Goal: Task Accomplishment & Management: Use online tool/utility

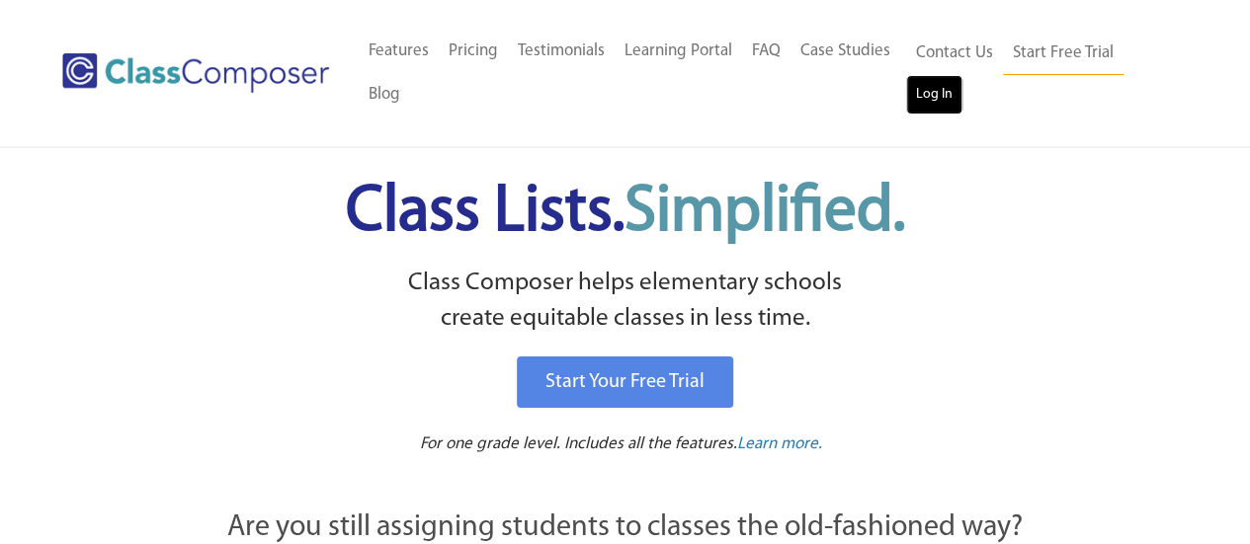
click at [925, 92] on link "Log In" at bounding box center [934, 95] width 56 height 40
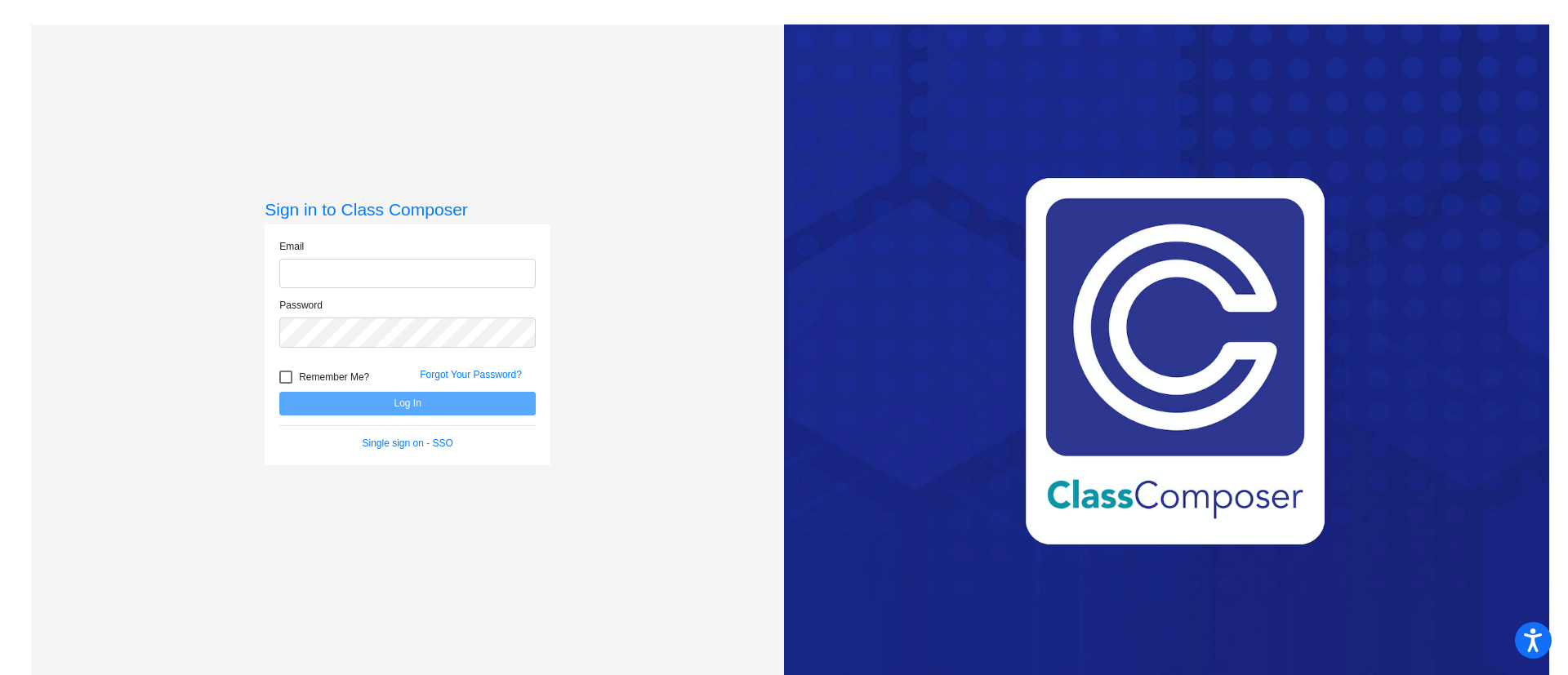
type input "[PERSON_NAME][EMAIL_ADDRESS][PERSON_NAME][DOMAIN_NAME]"
click at [448, 399] on button "Log In" at bounding box center [407, 403] width 256 height 24
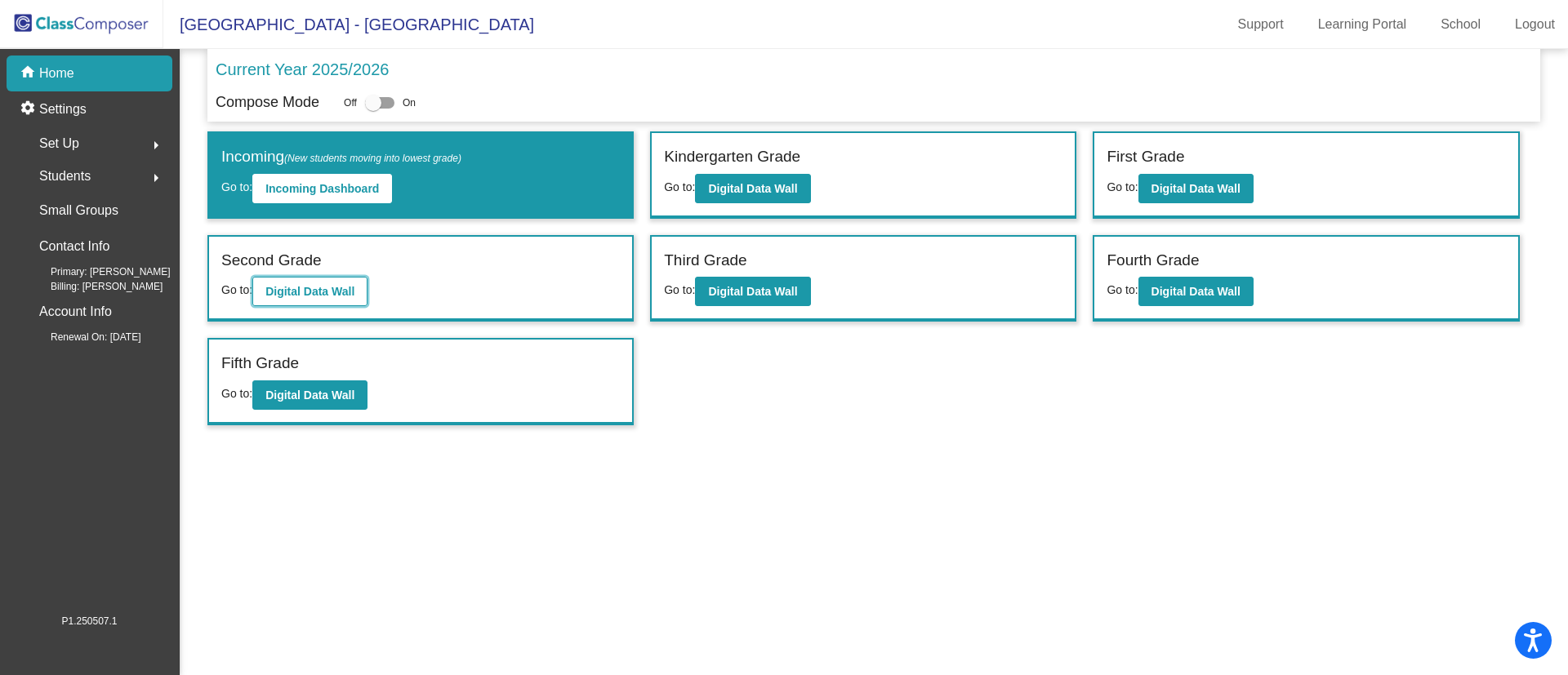
click at [355, 288] on b "Digital Data Wall" at bounding box center [310, 292] width 89 height 13
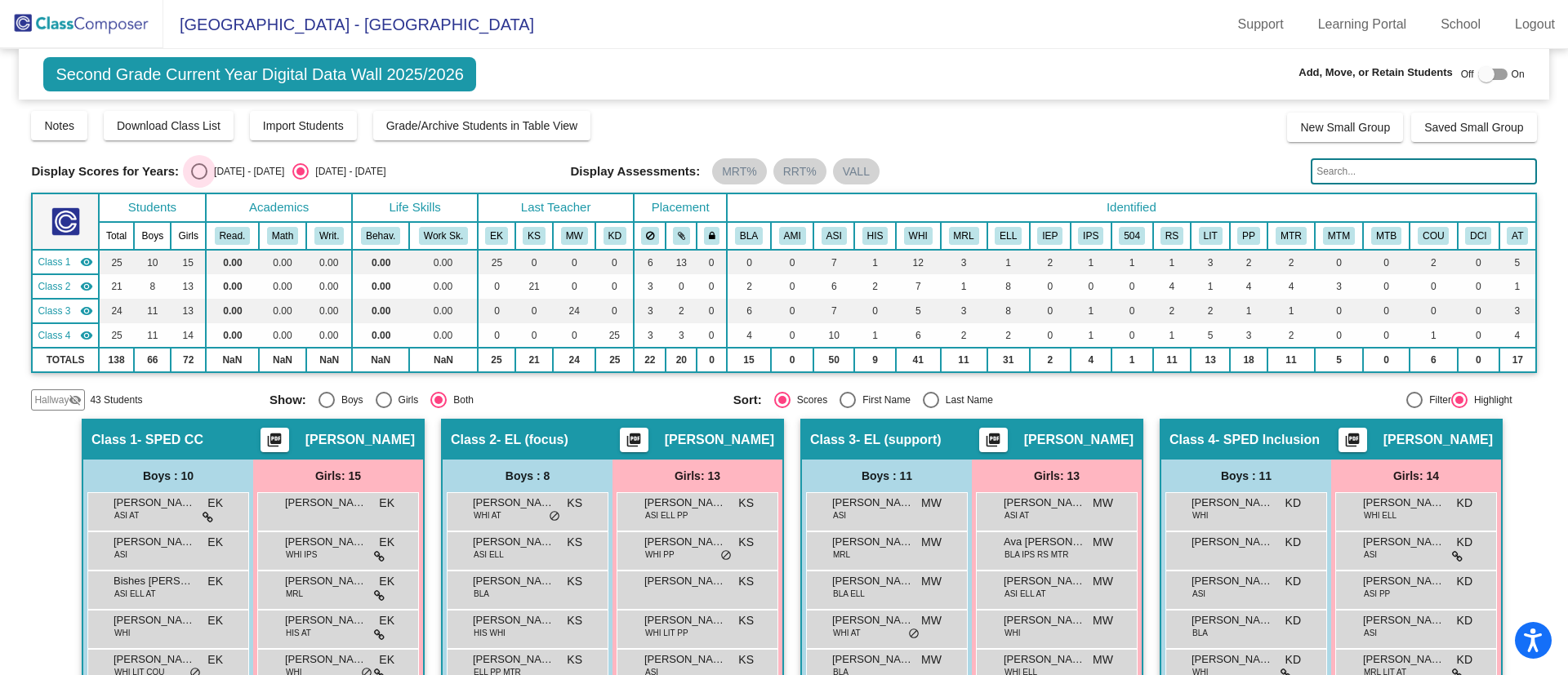
click at [200, 174] on div "Select an option" at bounding box center [199, 172] width 17 height 17
click at [199, 179] on input "[DATE] - [DATE]" at bounding box center [198, 179] width 1 height 1
radio input "true"
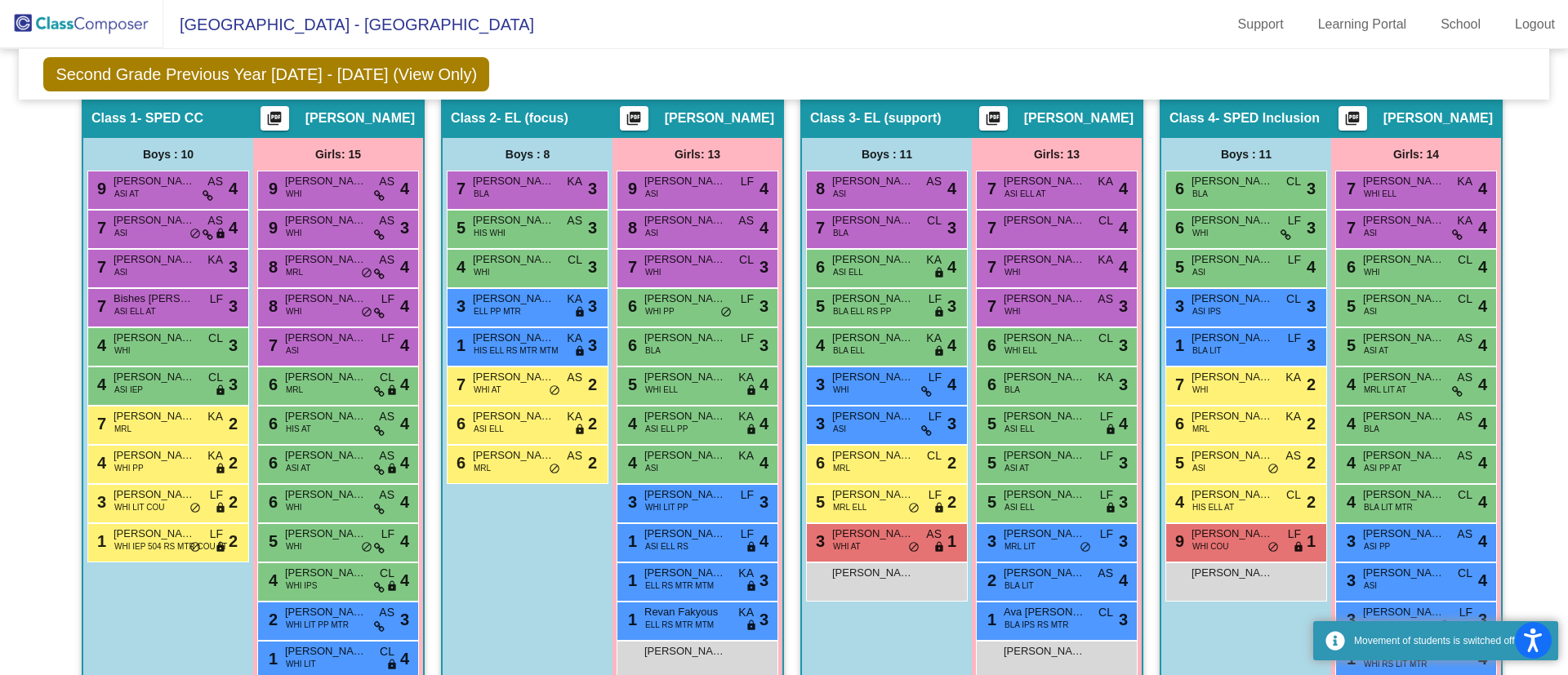
scroll to position [320, 0]
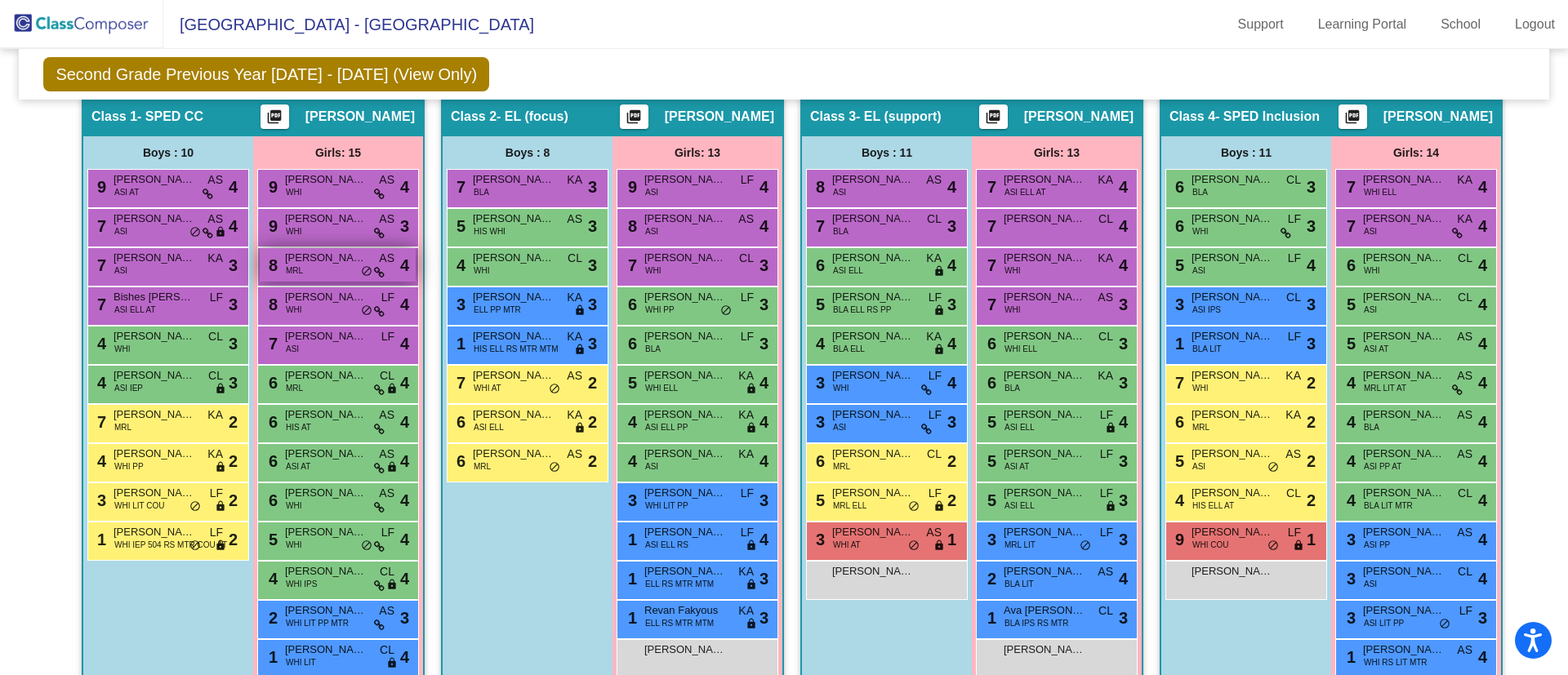
click at [323, 278] on div "8 [PERSON_NAME] MRL AS lock do_not_disturb_alt 4" at bounding box center [337, 264] width 156 height 33
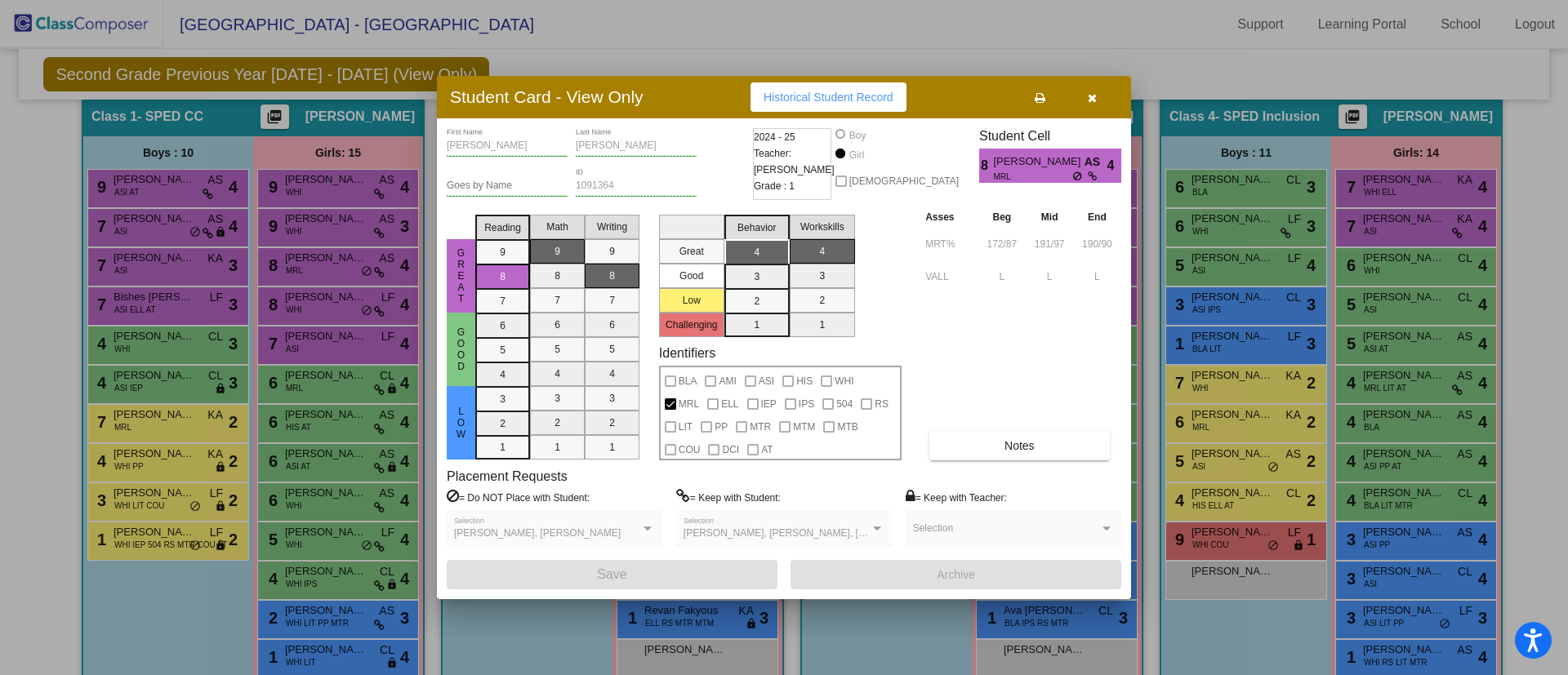
click at [1094, 107] on button "button" at bounding box center [1091, 97] width 52 height 30
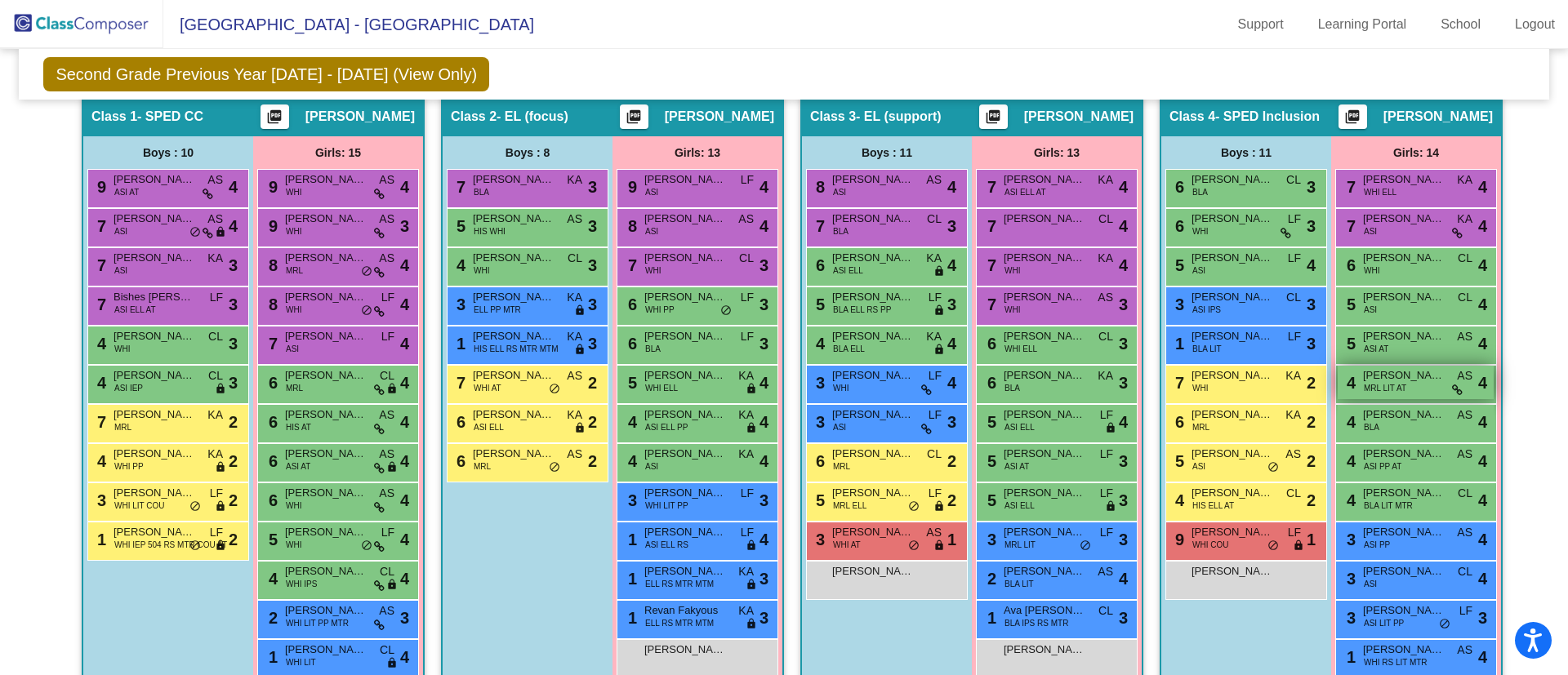
click at [1404, 380] on span "Bella Noor" at bounding box center [1404, 376] width 82 height 17
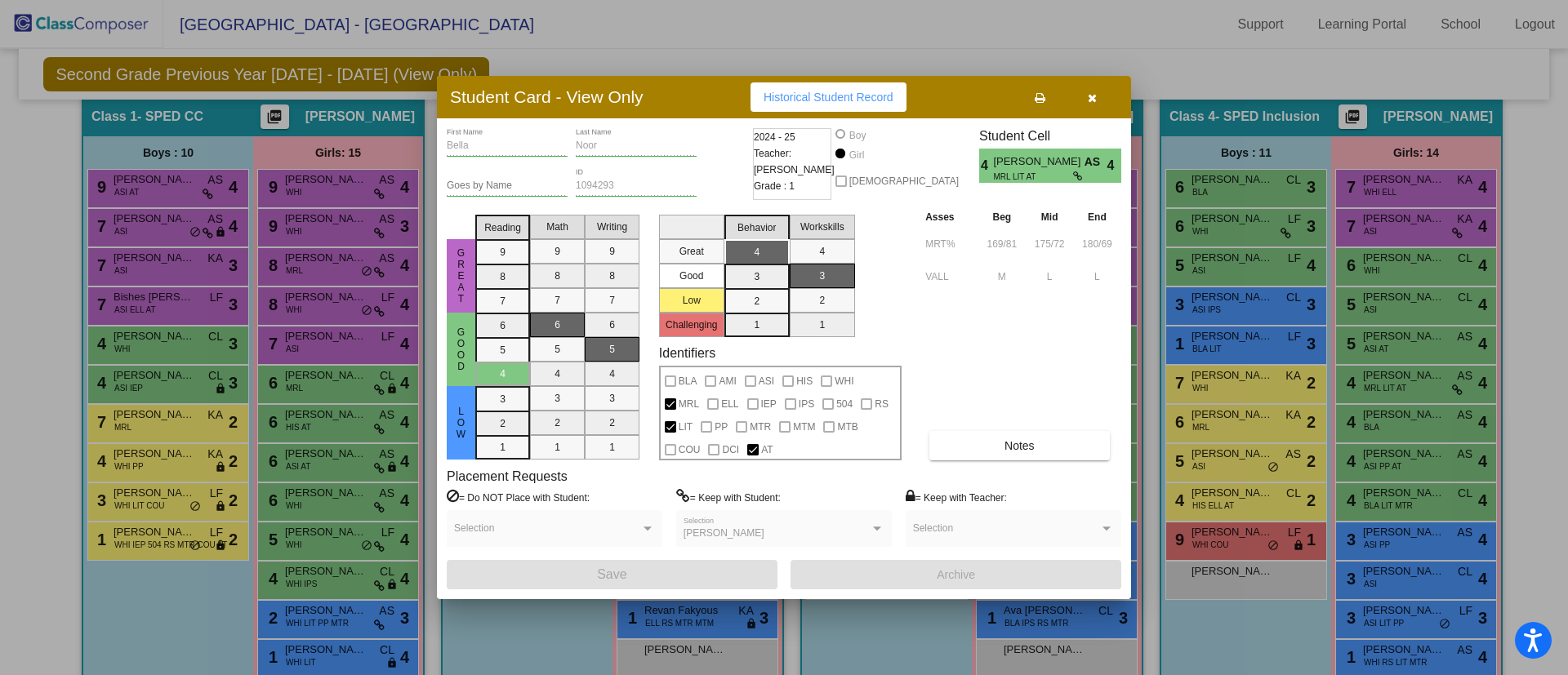
click at [1091, 101] on icon "button" at bounding box center [1092, 98] width 9 height 12
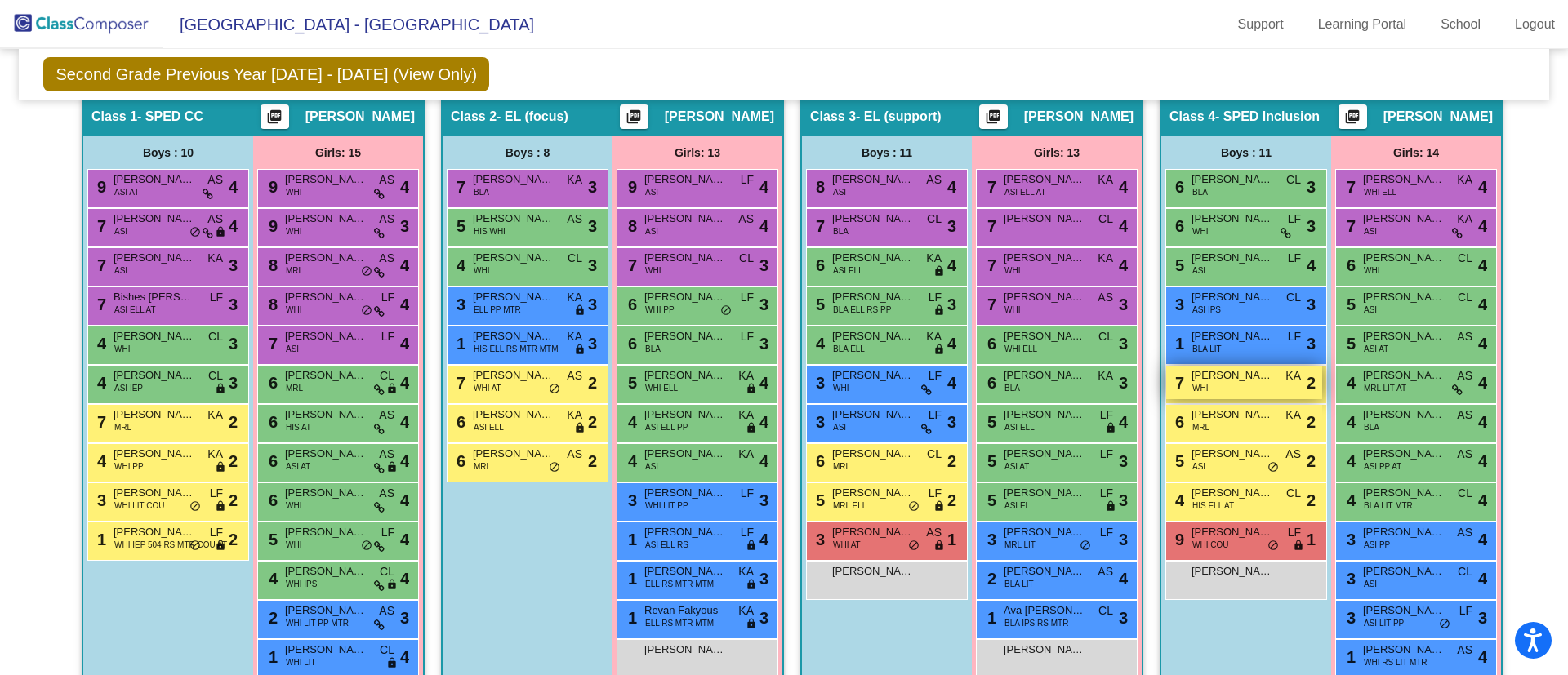
click at [1184, 376] on div "7 Andrew Cassell WHI KA lock do_not_disturb_alt 2" at bounding box center [1244, 383] width 156 height 33
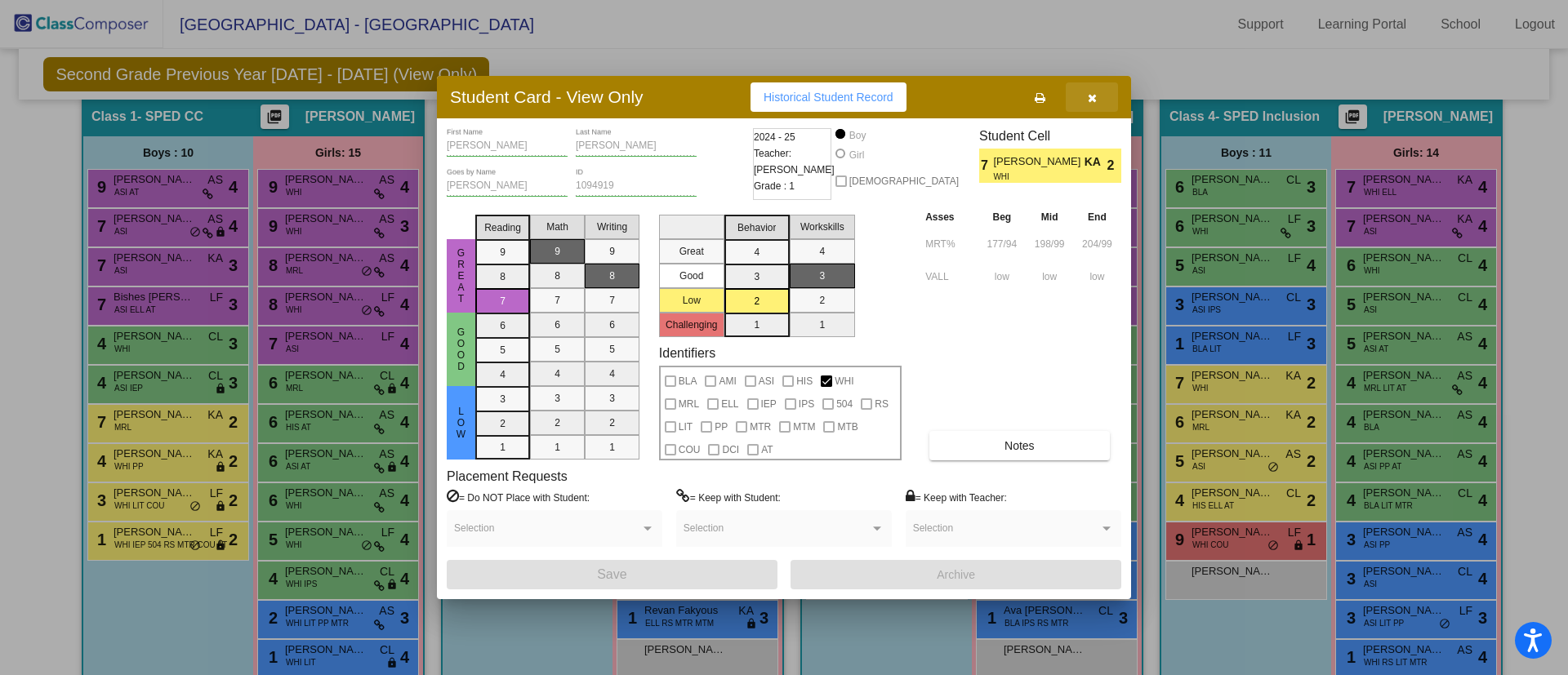
click at [1094, 98] on icon "button" at bounding box center [1092, 98] width 9 height 12
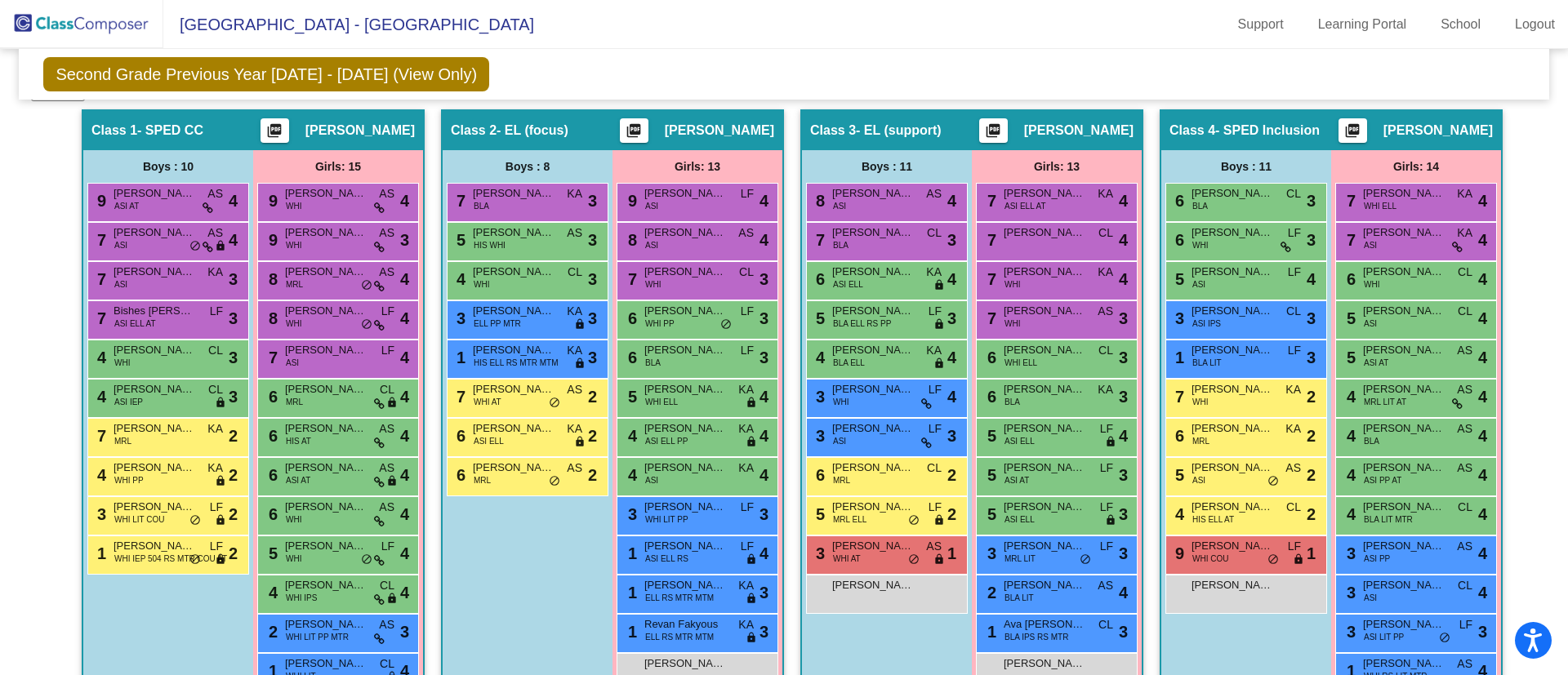
scroll to position [301, 0]
